Goal: Information Seeking & Learning: Learn about a topic

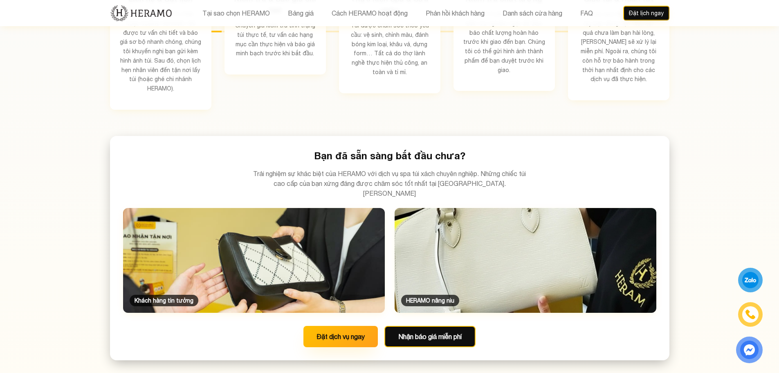
scroll to position [1636, 0]
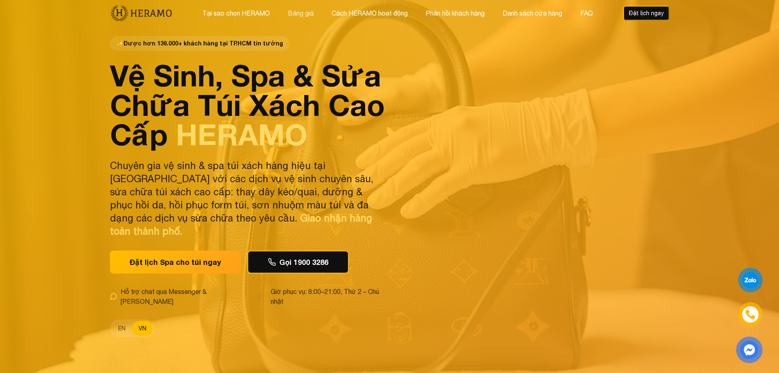
click at [300, 10] on button "Bảng giá" at bounding box center [301, 13] width 31 height 11
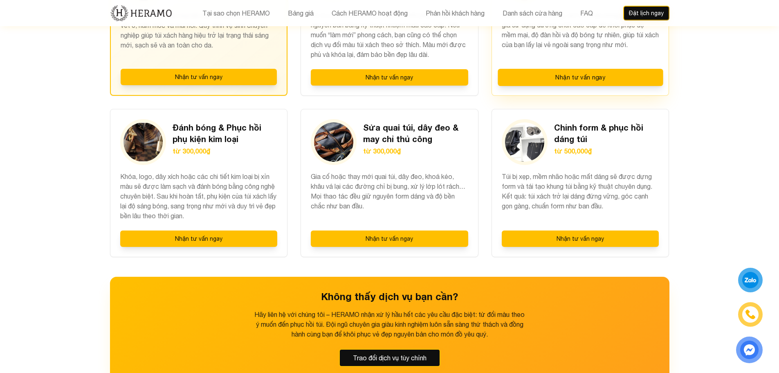
scroll to position [1075, 0]
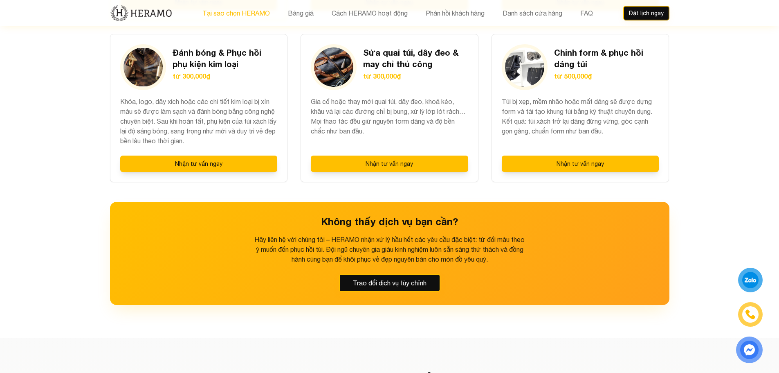
click at [250, 11] on button "Tại sao chọn HERAMO" at bounding box center [236, 13] width 72 height 11
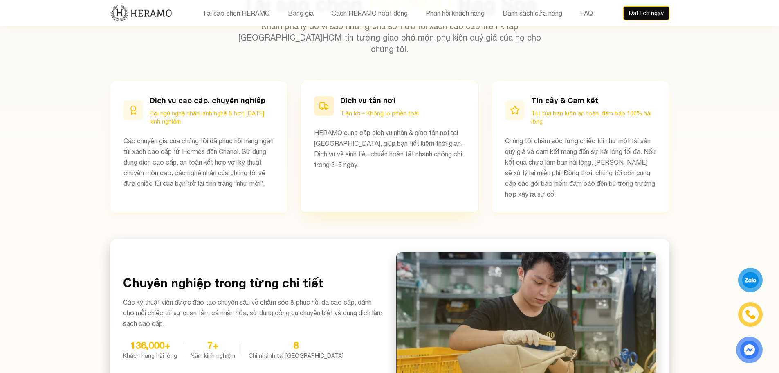
scroll to position [483, 0]
